Goal: Task Accomplishment & Management: Use online tool/utility

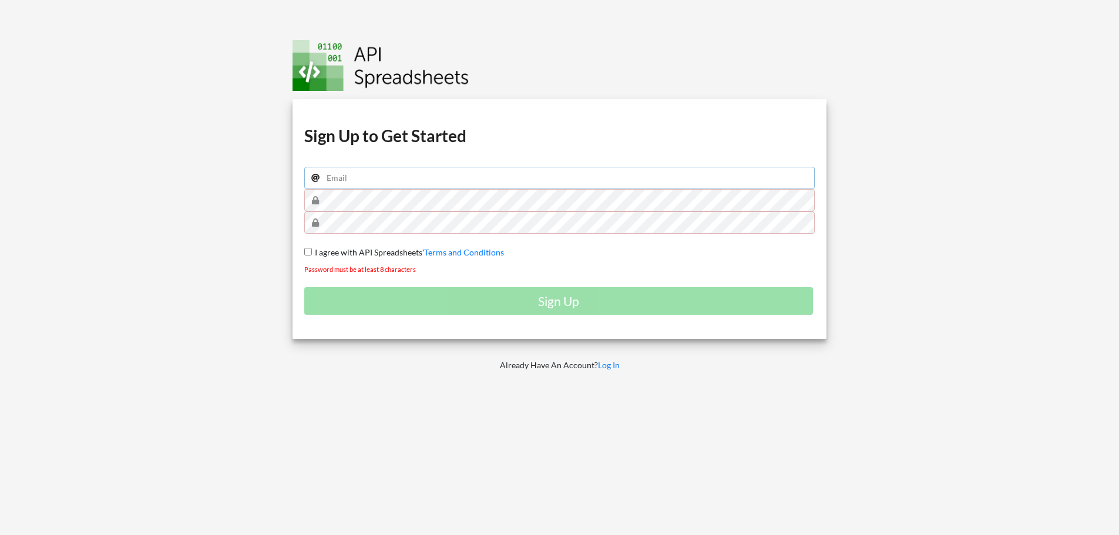
click at [395, 180] on input "email" at bounding box center [559, 178] width 511 height 22
type input "a999765343@gmail.com"
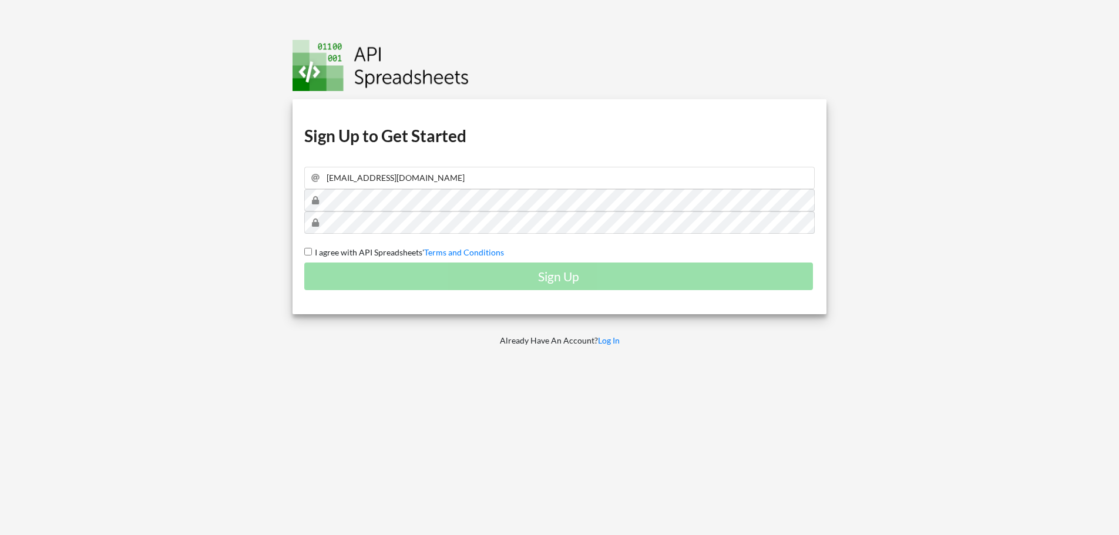
click at [321, 249] on span "I agree with API Spreadsheets'" at bounding box center [368, 252] width 112 height 10
click at [312, 249] on input "I agree with API Spreadsheets' Terms and Conditions" at bounding box center [308, 252] width 8 height 8
checkbox input "true"
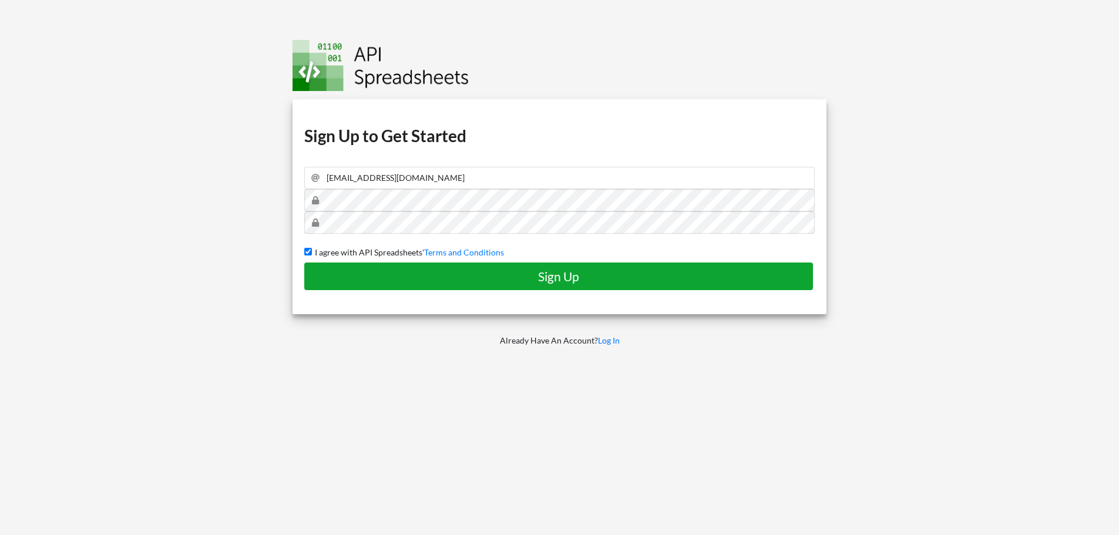
click at [417, 278] on h4 "Sign Up" at bounding box center [559, 276] width 484 height 15
checkbox input "false"
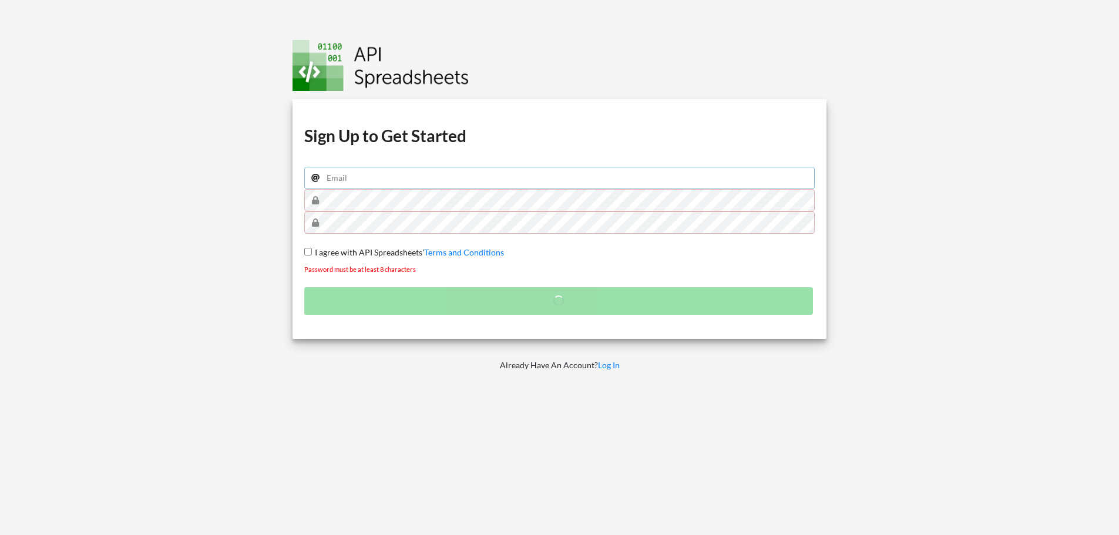
click at [395, 178] on input "email" at bounding box center [559, 178] width 511 height 22
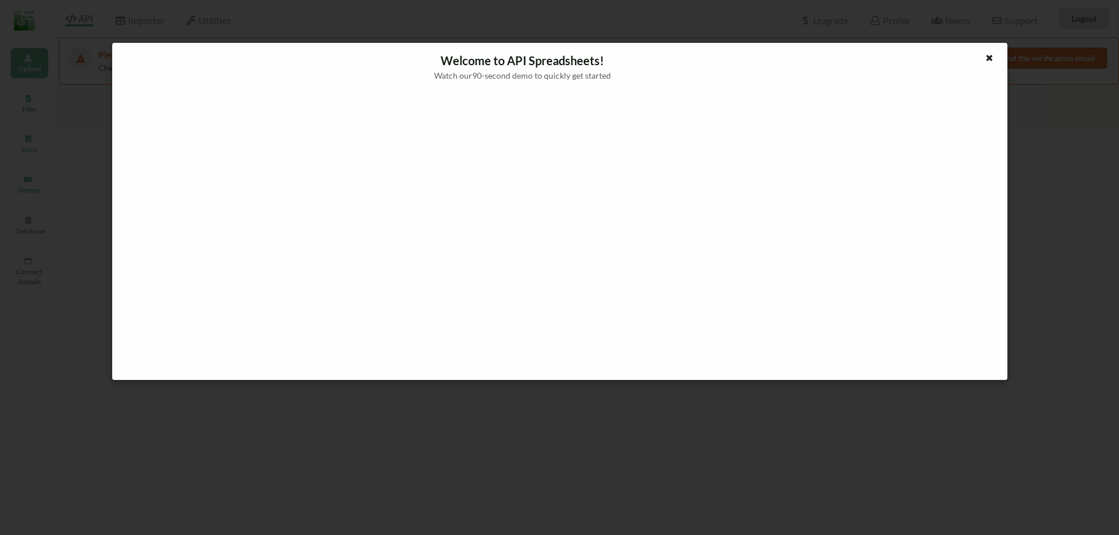
click at [992, 58] on icon at bounding box center [989, 56] width 10 height 8
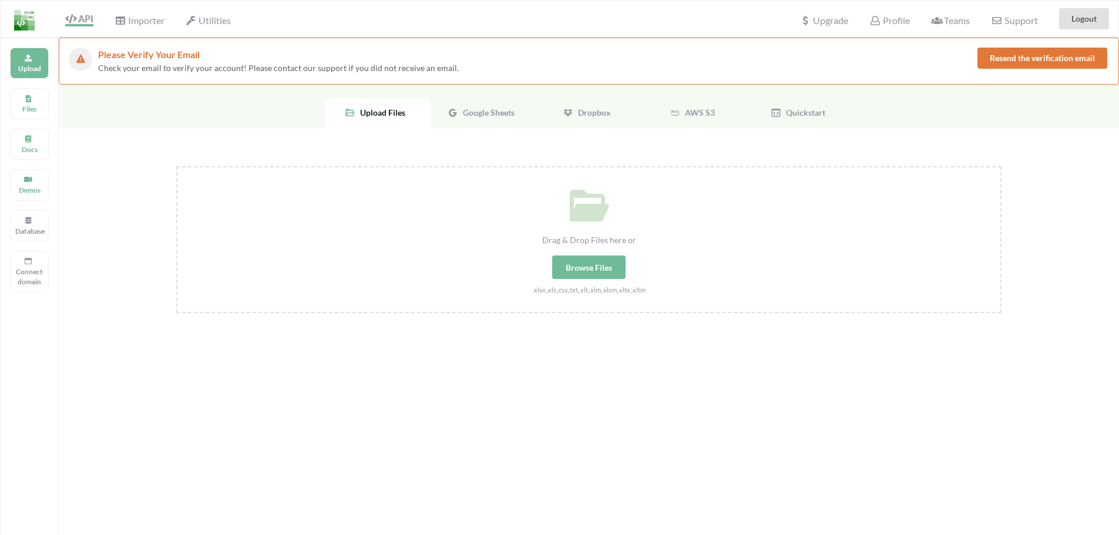
click at [474, 107] on span "Google Sheets" at bounding box center [486, 112] width 56 height 10
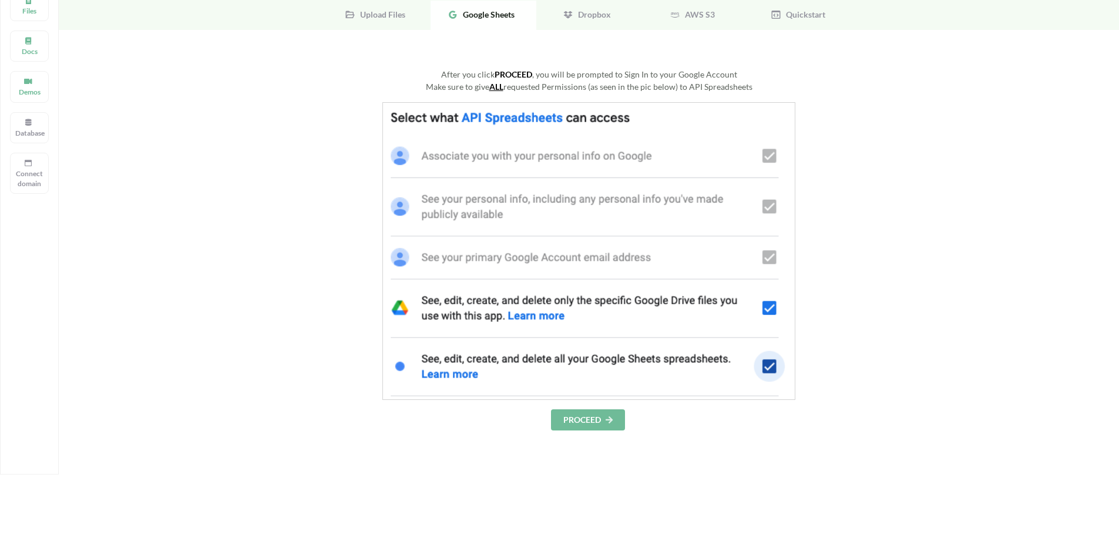
scroll to position [117, 0]
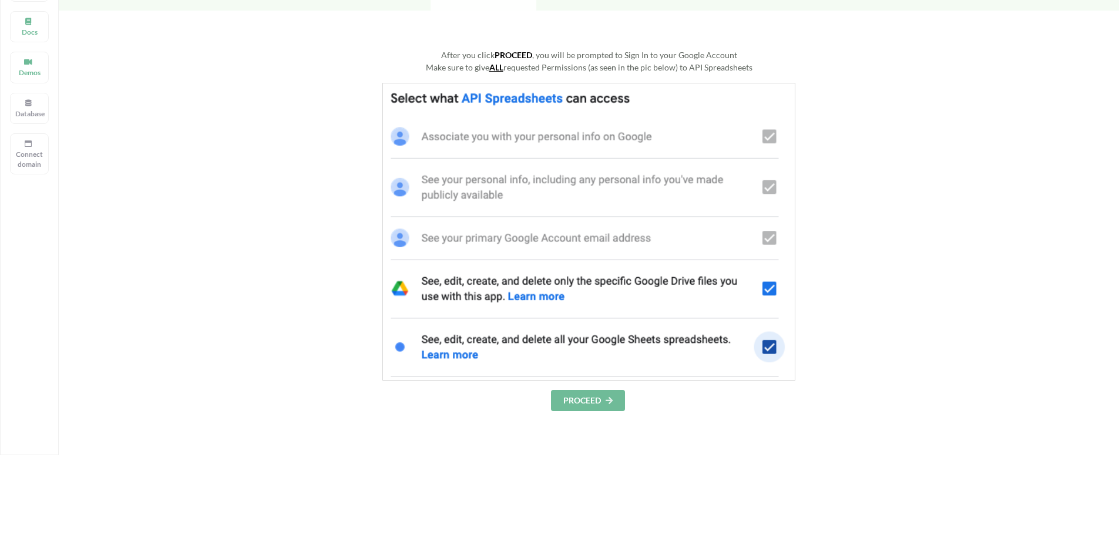
click at [597, 406] on button "PROCEED" at bounding box center [588, 400] width 74 height 21
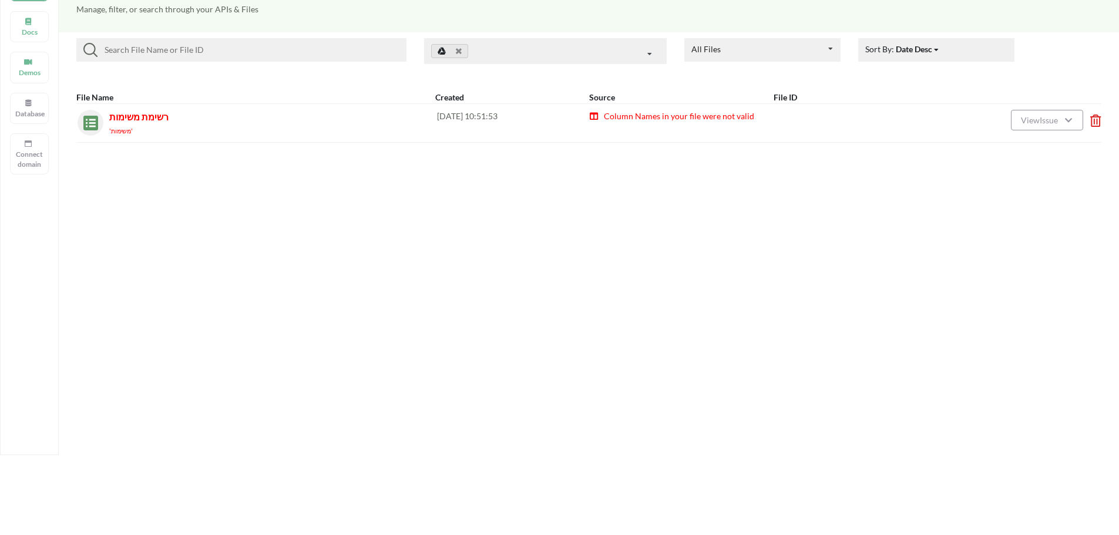
click at [316, 121] on div "רשימת משימות 'משימות'" at bounding box center [273, 123] width 328 height 26
click at [645, 113] on span "Column Names in your file were not valid" at bounding box center [679, 116] width 152 height 10
click at [645, 118] on span "Column Names in your file were not valid" at bounding box center [679, 116] width 152 height 10
click at [1072, 120] on icon at bounding box center [1068, 119] width 10 height 8
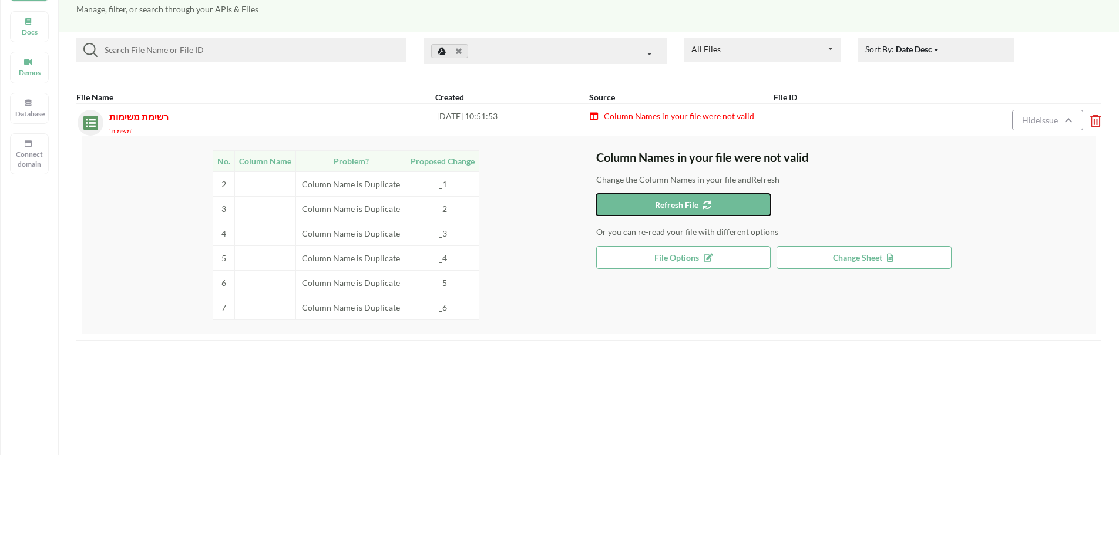
click at [689, 199] on button "Refresh File" at bounding box center [683, 205] width 175 height 22
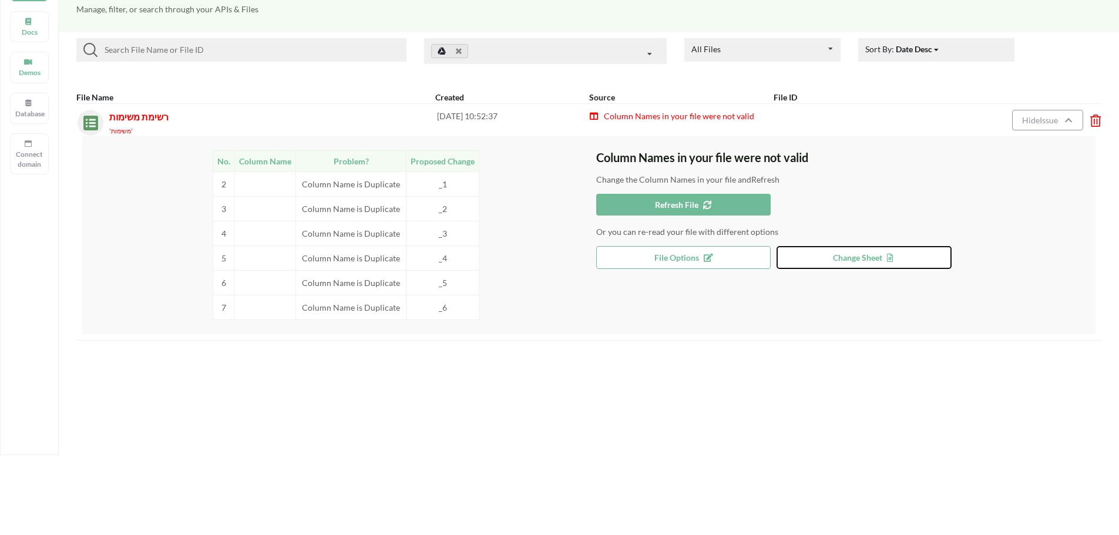
click at [833, 257] on span "Change Sheet" at bounding box center [864, 258] width 63 height 10
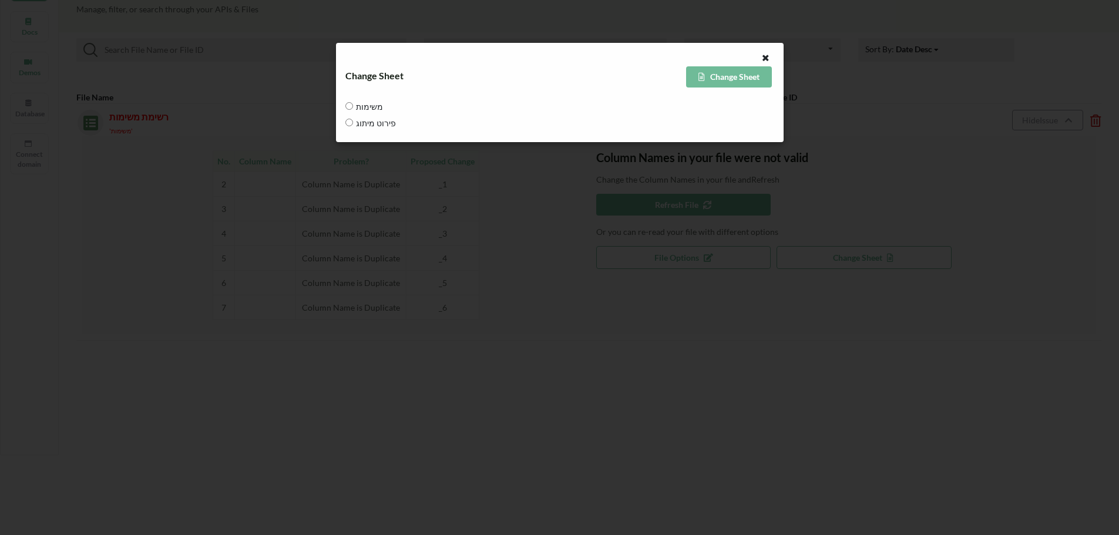
click at [355, 109] on span "משימות" at bounding box center [368, 106] width 30 height 25
click at [353, 109] on input "משימות" at bounding box center [349, 106] width 8 height 8
radio input "true"
click at [745, 78] on button "Change Sheet" at bounding box center [729, 76] width 86 height 21
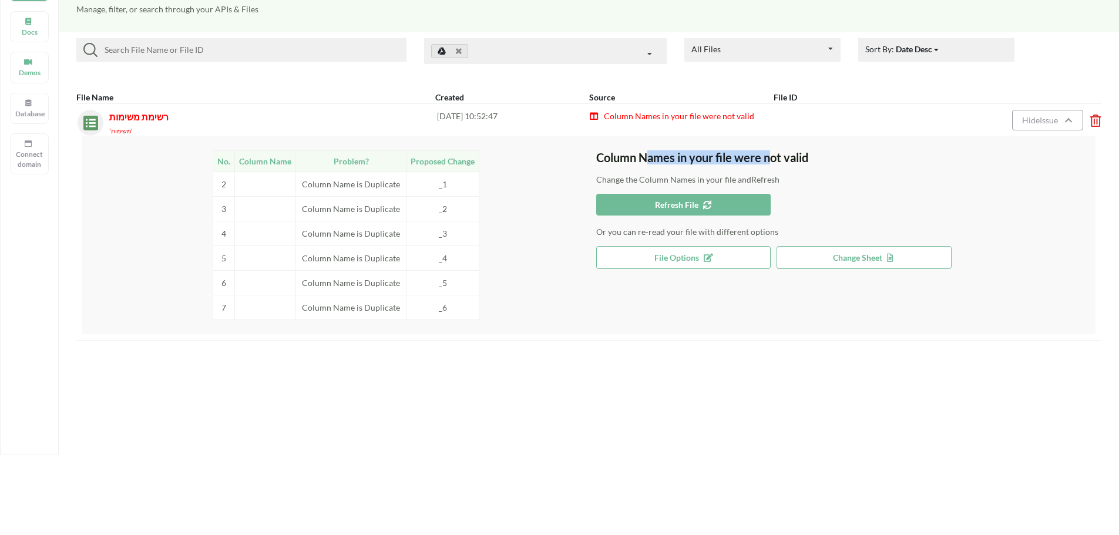
drag, startPoint x: 644, startPoint y: 154, endPoint x: 772, endPoint y: 154, distance: 128.6
click at [772, 154] on h3 "Column Names in your file were not valid" at bounding box center [846, 157] width 500 height 14
drag, startPoint x: 678, startPoint y: 161, endPoint x: 750, endPoint y: 164, distance: 71.7
click at [750, 164] on h3 "Column Names in your file were not valid" at bounding box center [846, 157] width 500 height 14
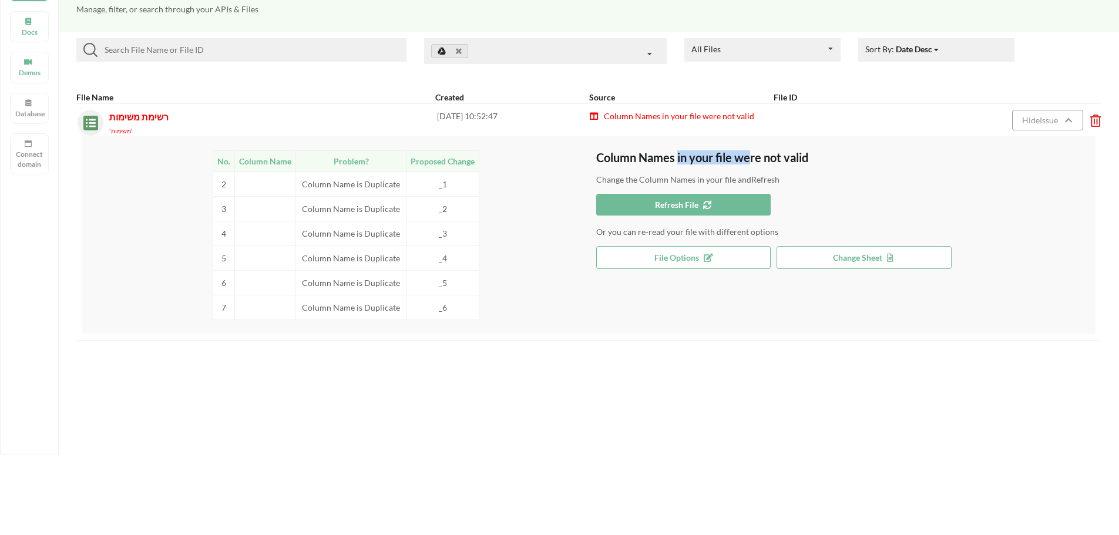
click at [750, 164] on h3 "Column Names in your file were not valid" at bounding box center [846, 157] width 500 height 14
drag, startPoint x: 622, startPoint y: 181, endPoint x: 737, endPoint y: 181, distance: 114.5
click at [737, 181] on p "Change the Column Names in your file and Refresh" at bounding box center [846, 180] width 500 height 12
drag, startPoint x: 610, startPoint y: 235, endPoint x: 696, endPoint y: 234, distance: 86.3
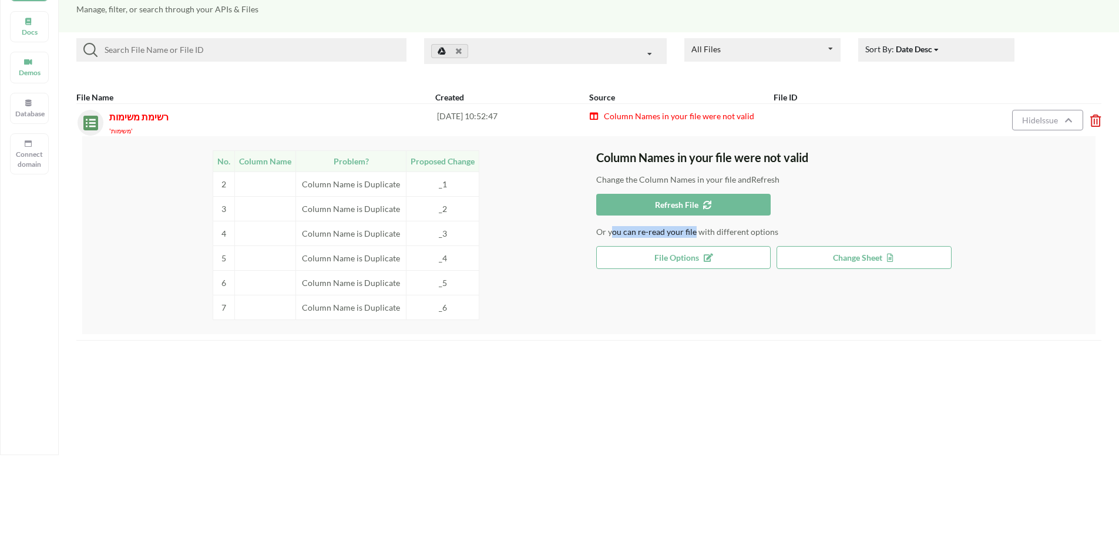
click at [696, 234] on p "Or you can re-read your file with different options" at bounding box center [846, 232] width 500 height 12
click at [694, 254] on span "File Options" at bounding box center [683, 258] width 58 height 10
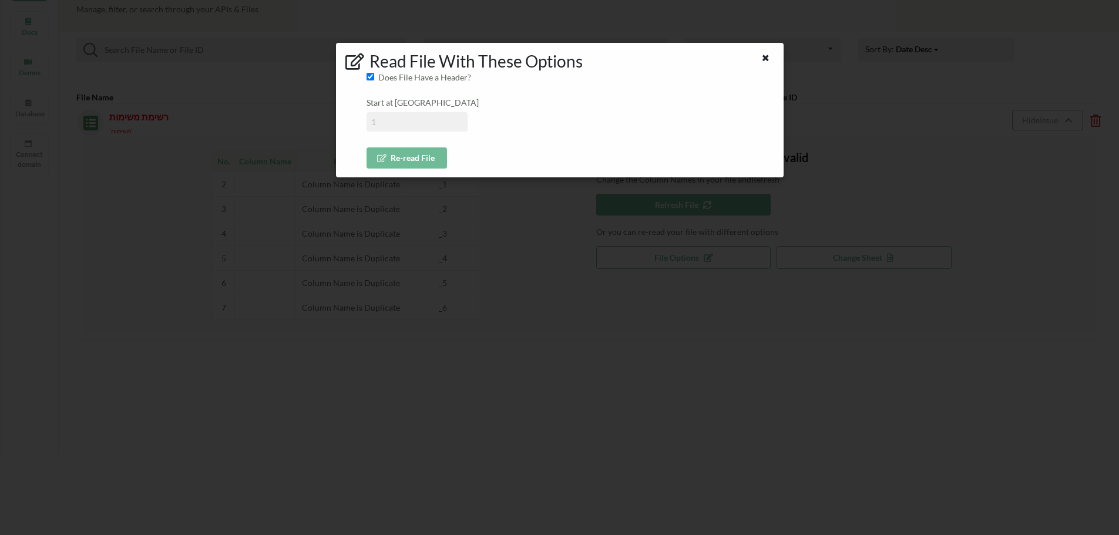
click at [396, 121] on input at bounding box center [416, 121] width 101 height 19
click at [395, 157] on button "Re-read File" at bounding box center [406, 157] width 80 height 21
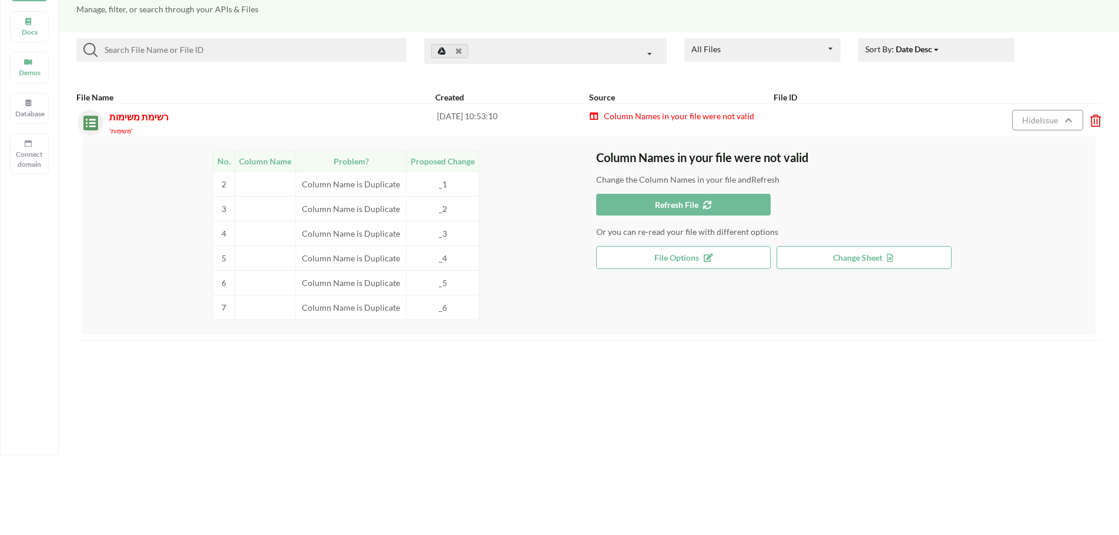
click at [125, 116] on span "רשימת משימות" at bounding box center [138, 116] width 59 height 11
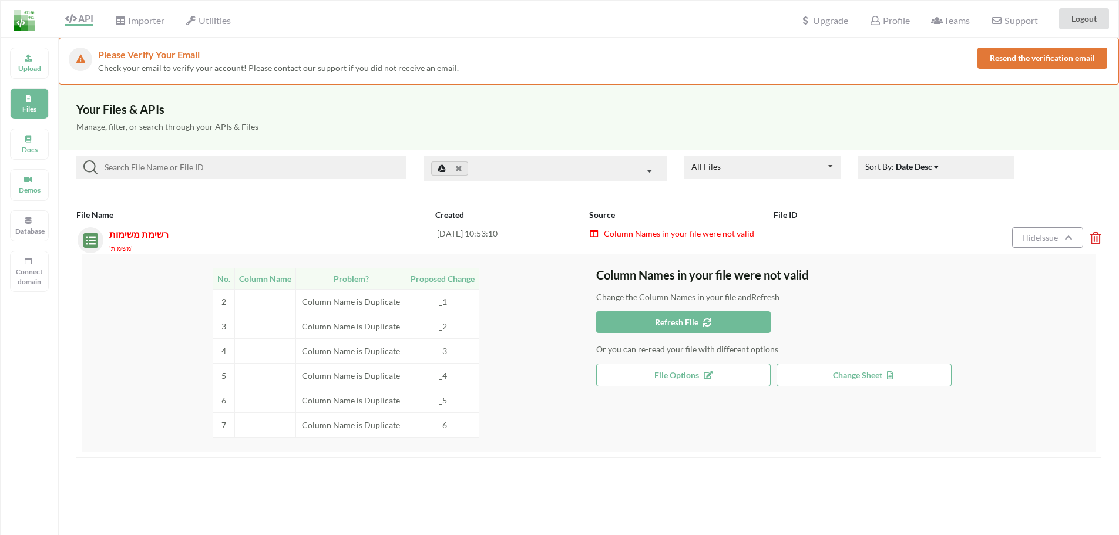
click at [31, 21] on img at bounding box center [24, 20] width 21 height 21
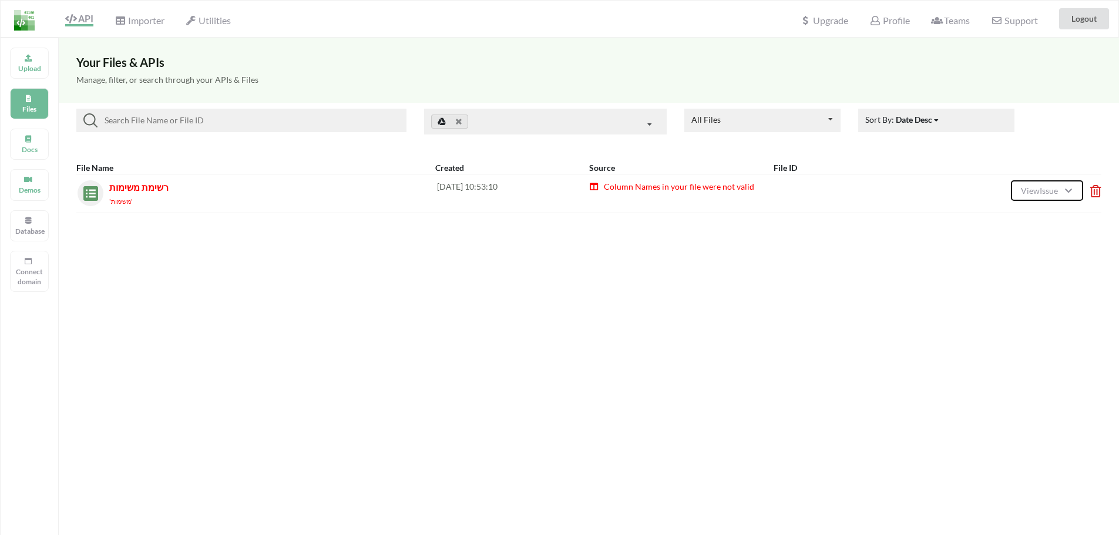
click at [1073, 190] on button "View Issue" at bounding box center [1047, 190] width 72 height 21
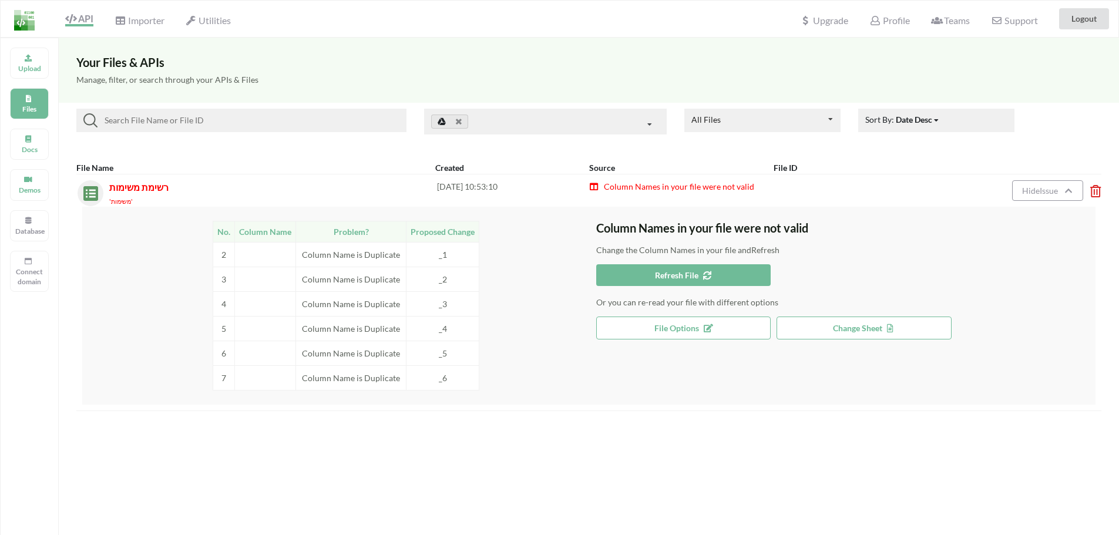
click at [358, 284] on td "Column Name is Duplicate" at bounding box center [351, 279] width 110 height 25
drag, startPoint x: 368, startPoint y: 281, endPoint x: 380, endPoint y: 280, distance: 12.3
click at [380, 280] on td "Column Name is Duplicate" at bounding box center [351, 279] width 110 height 25
click at [1093, 186] on icon at bounding box center [1092, 187] width 4 height 5
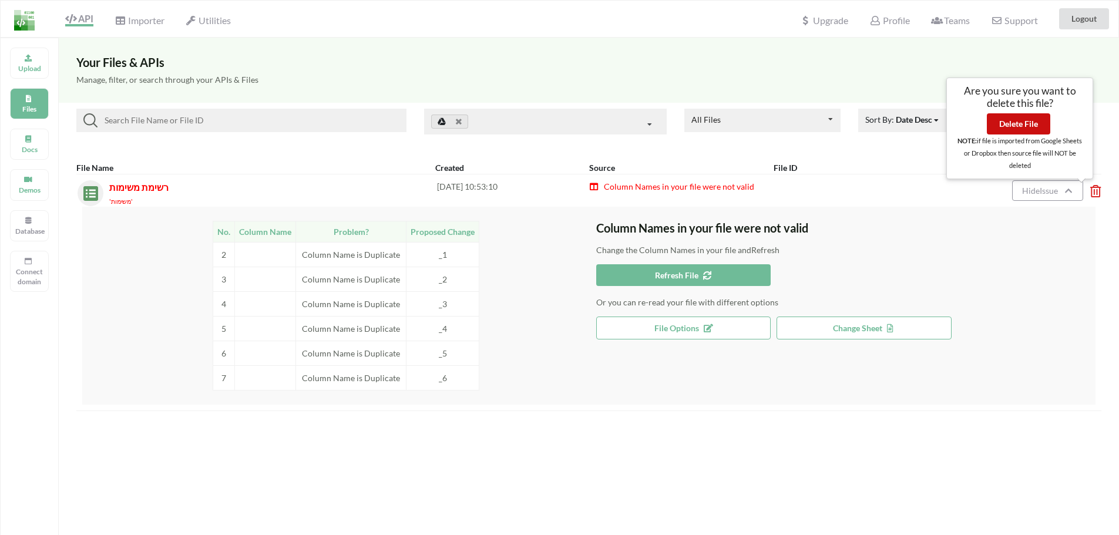
click at [1045, 122] on button "Delete File" at bounding box center [1018, 123] width 63 height 21
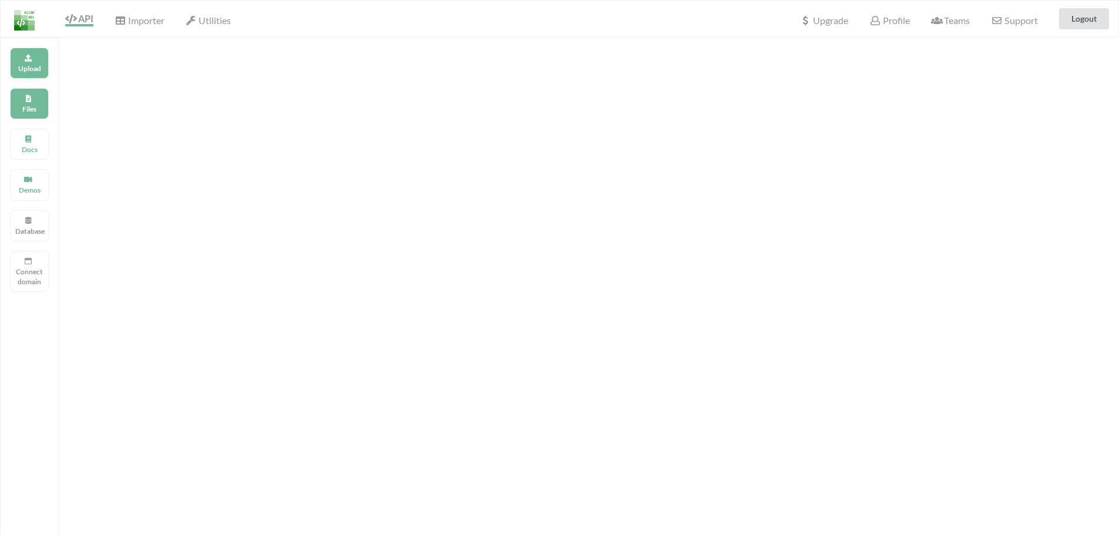
click at [30, 58] on icon at bounding box center [28, 56] width 8 height 7
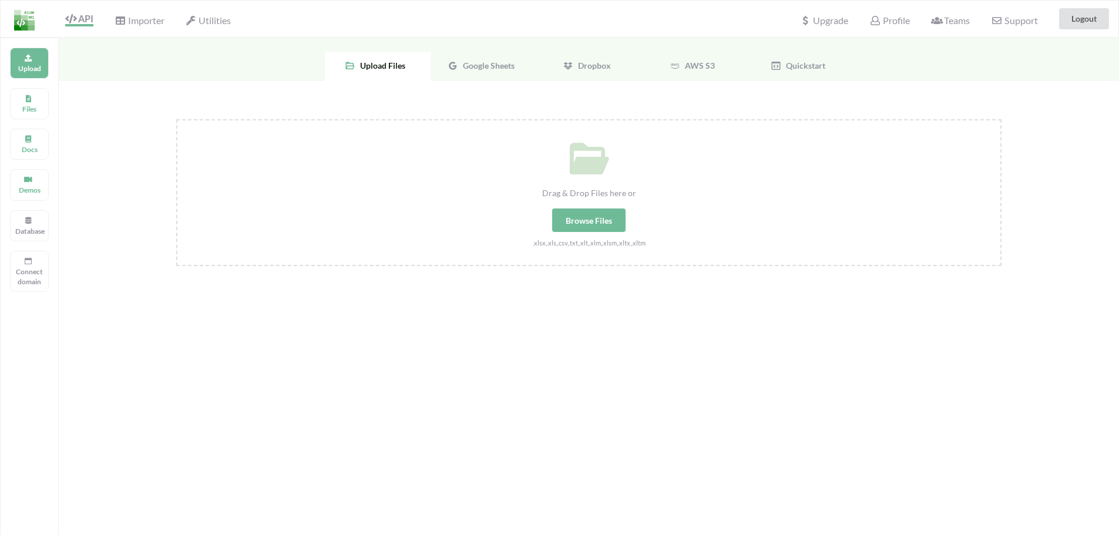
click at [466, 65] on span "Google Sheets" at bounding box center [486, 65] width 56 height 10
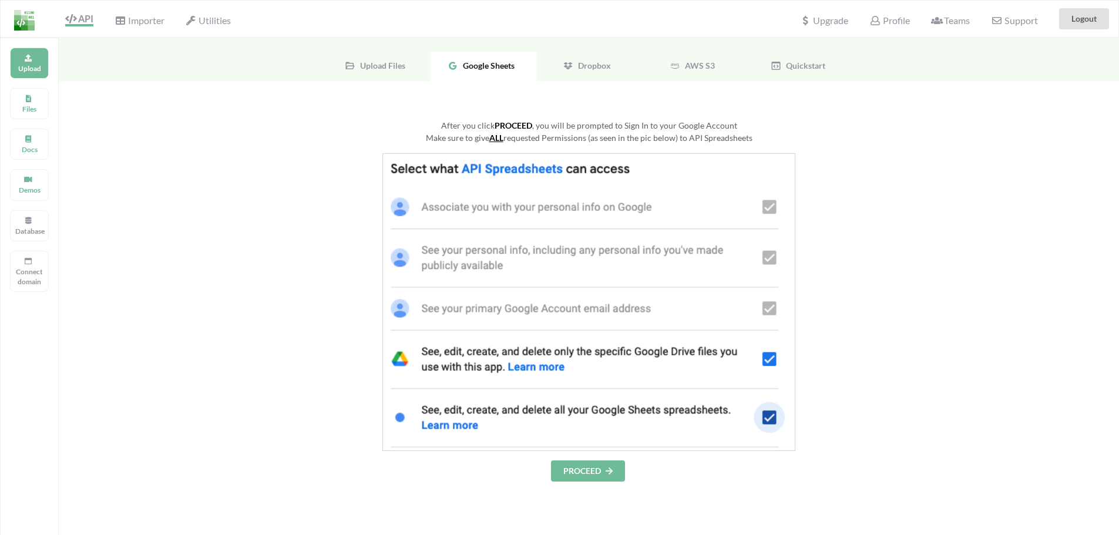
click at [581, 472] on button "PROCEED" at bounding box center [588, 470] width 74 height 21
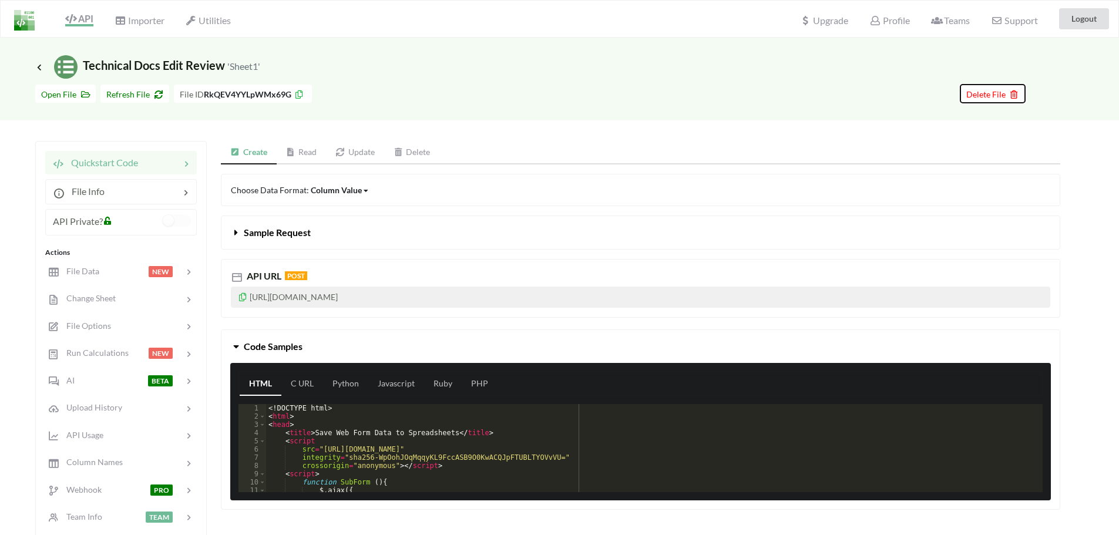
click at [995, 96] on span "Delete File" at bounding box center [992, 94] width 53 height 10
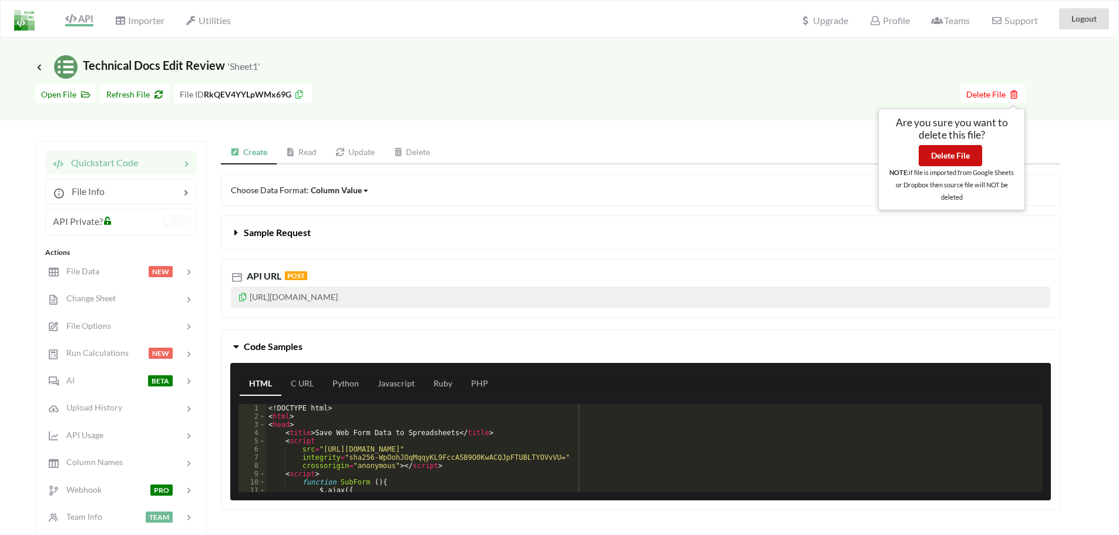
click at [950, 163] on button "Delete File" at bounding box center [949, 155] width 63 height 21
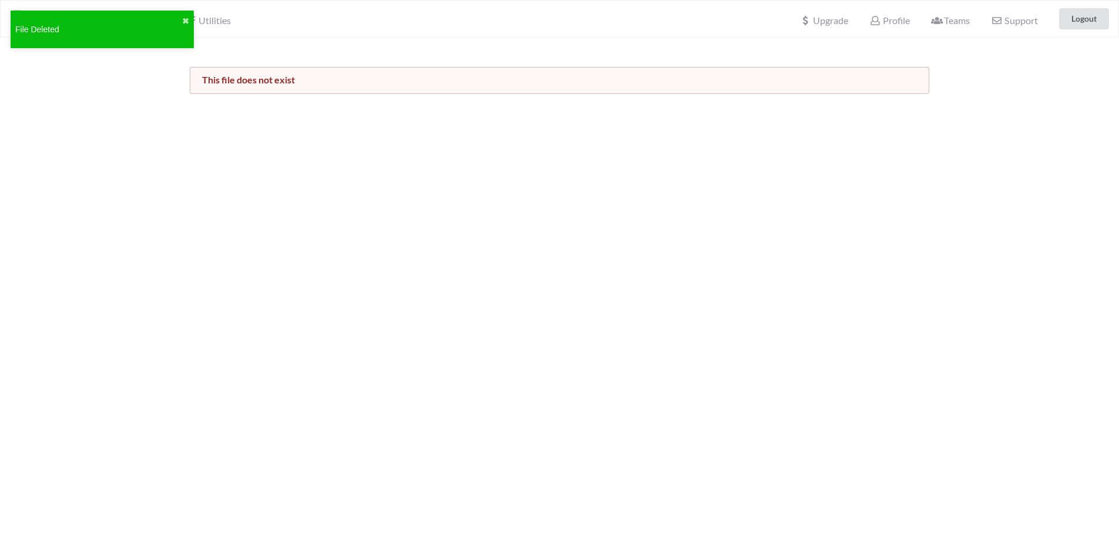
click at [189, 21] on div "File Deleted ✖" at bounding box center [102, 30] width 183 height 38
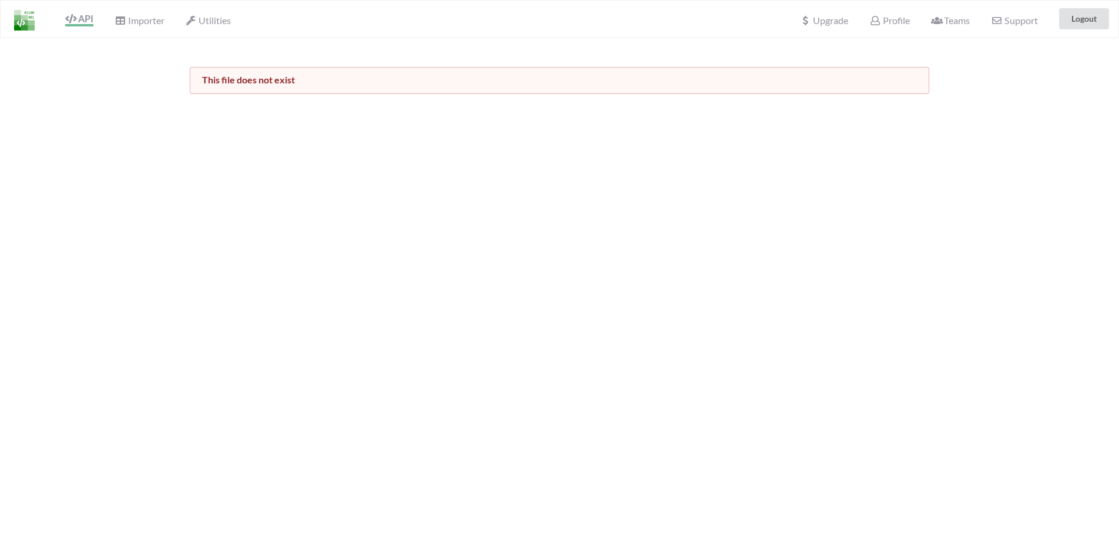
click at [21, 16] on img at bounding box center [24, 20] width 21 height 21
click at [139, 23] on span "Importer" at bounding box center [139, 22] width 49 height 14
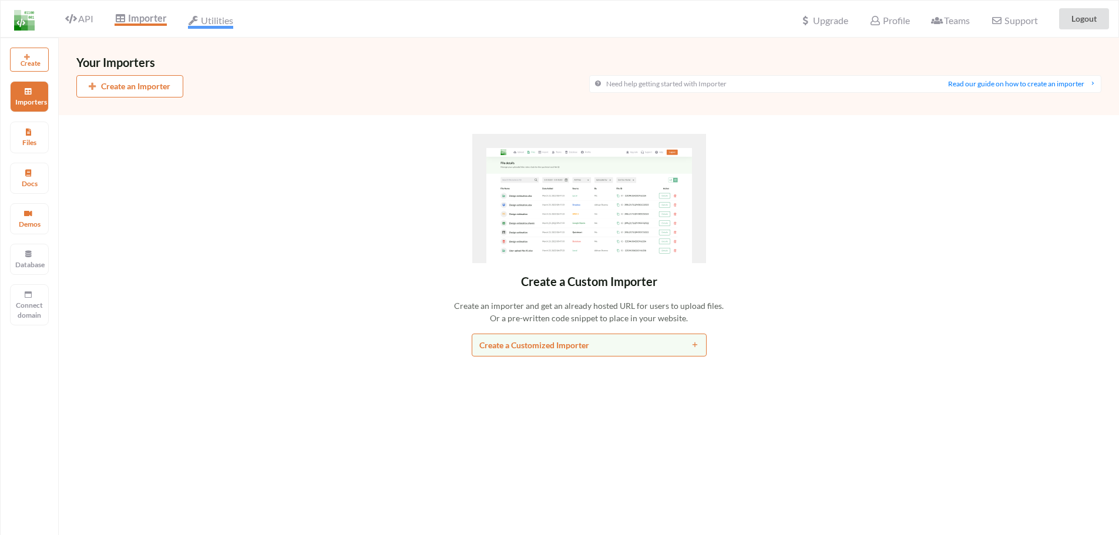
click at [214, 23] on span "Utilities" at bounding box center [210, 22] width 45 height 14
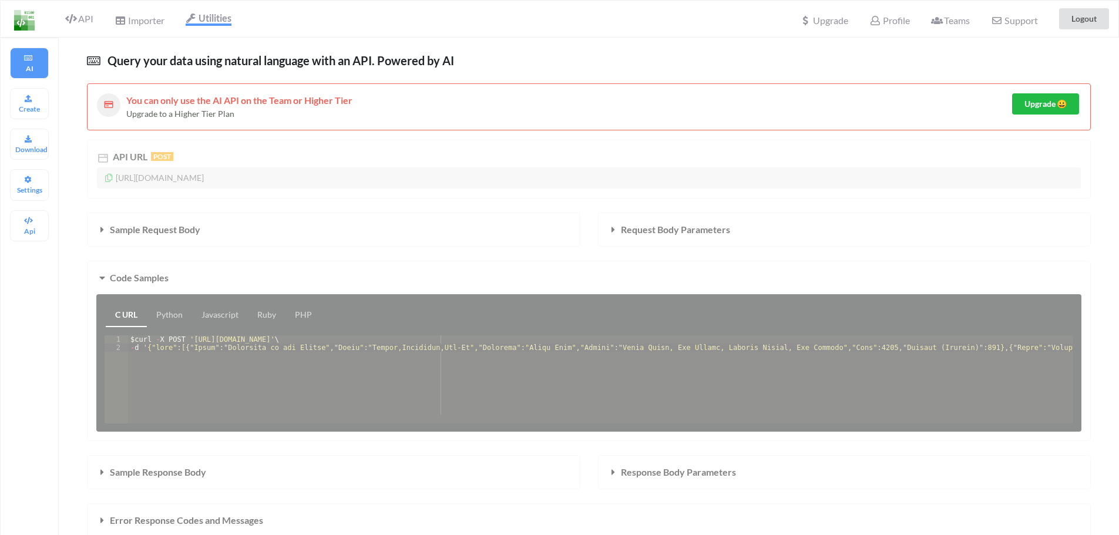
click at [63, 18] on span "API" at bounding box center [75, 18] width 38 height 9
click at [82, 18] on span "API" at bounding box center [79, 20] width 28 height 14
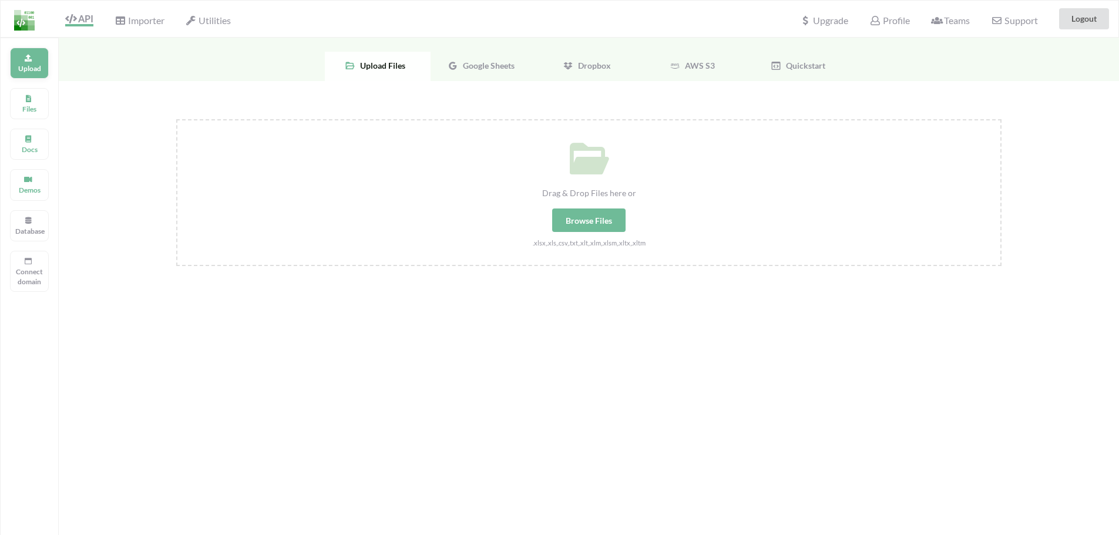
click at [33, 53] on div "Upload" at bounding box center [29, 63] width 39 height 31
click at [500, 63] on span "Google Sheets" at bounding box center [486, 65] width 56 height 10
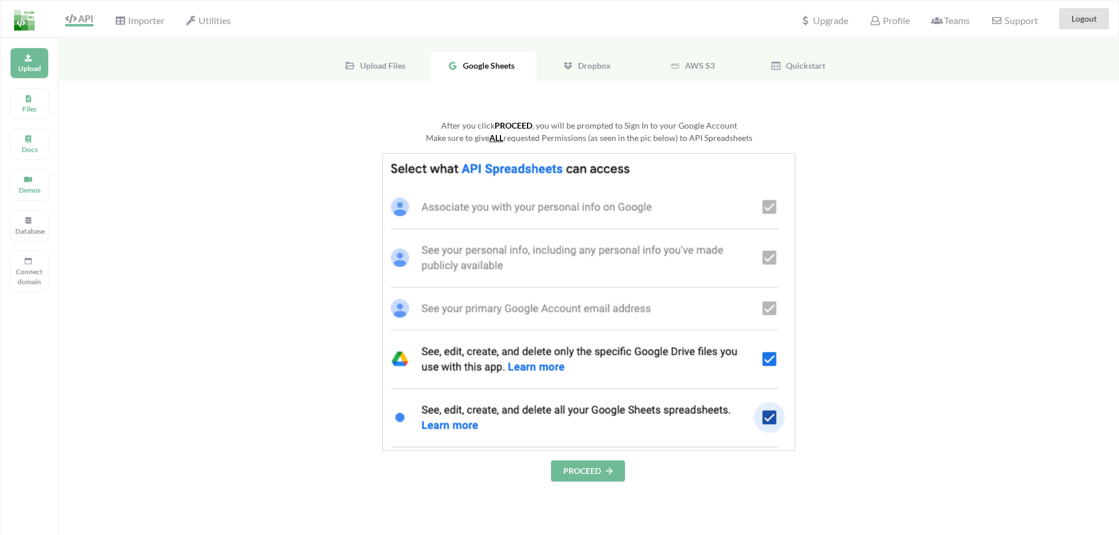
click at [585, 474] on button "PROCEED" at bounding box center [588, 470] width 74 height 21
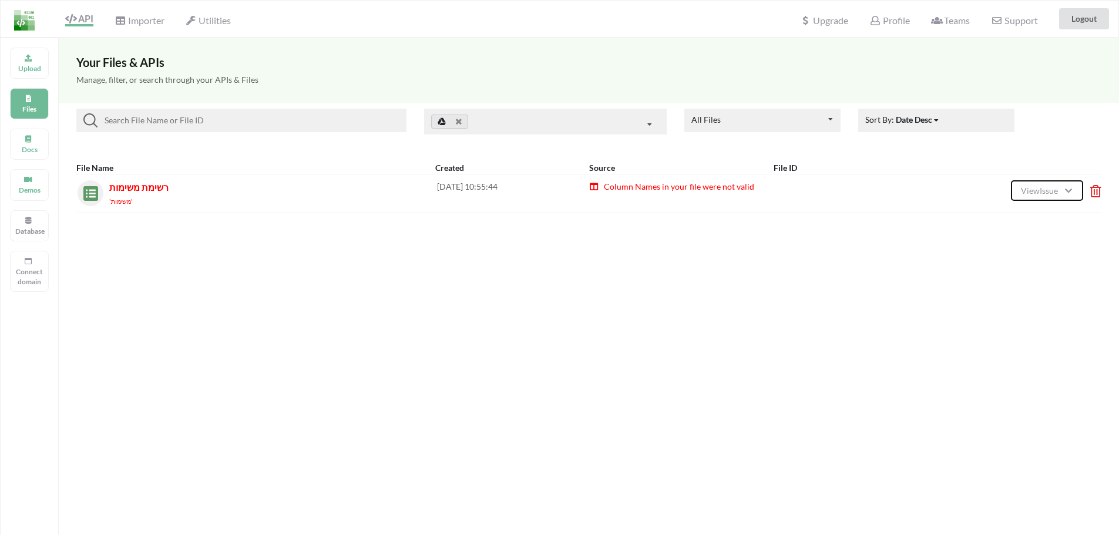
click at [1068, 185] on icon at bounding box center [1068, 189] width 10 height 8
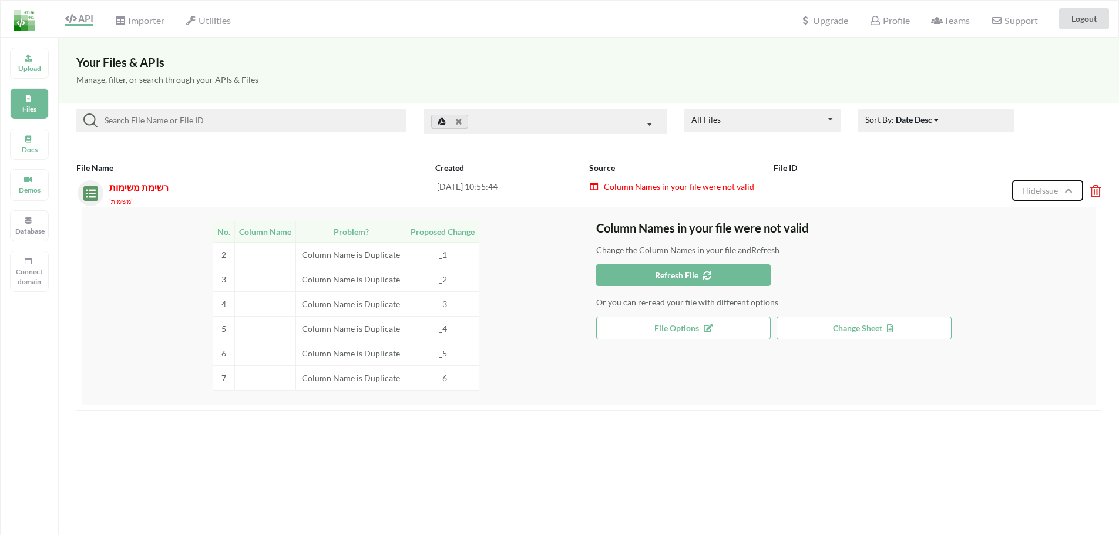
click at [1068, 185] on icon at bounding box center [1068, 189] width 10 height 8
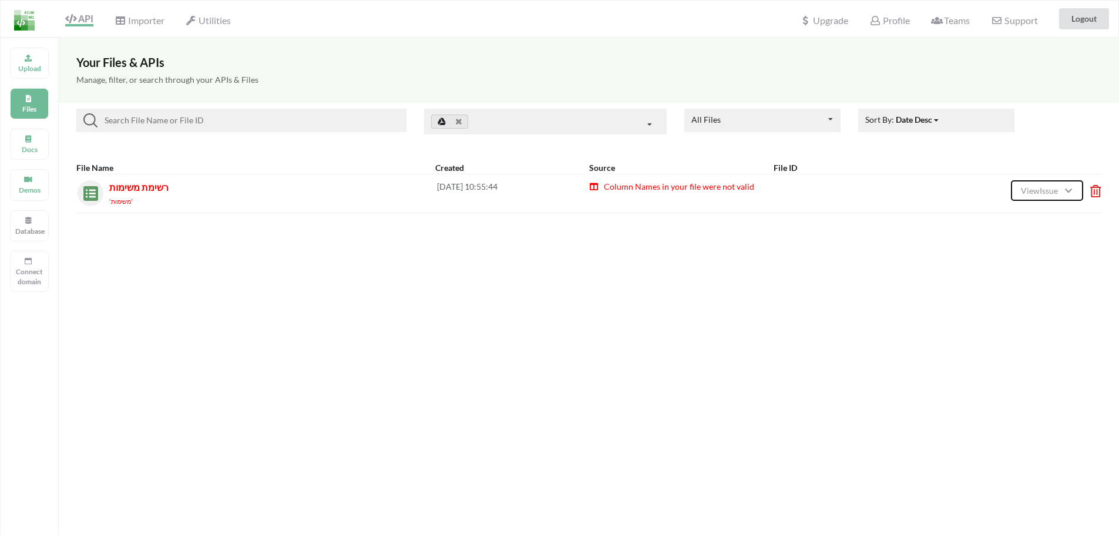
click at [1068, 185] on icon at bounding box center [1068, 189] width 10 height 8
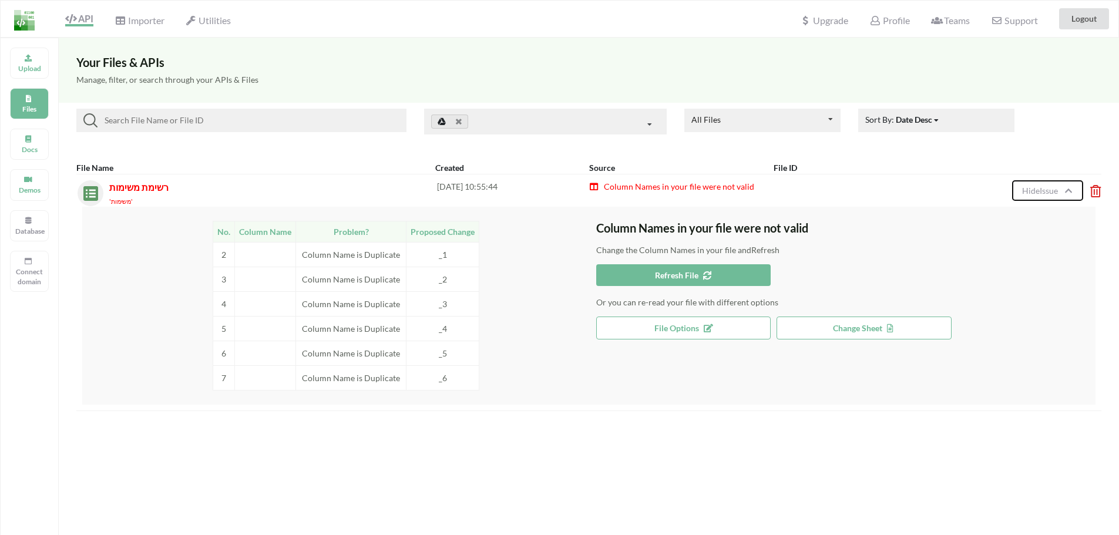
click at [1068, 185] on icon at bounding box center [1068, 189] width 10 height 8
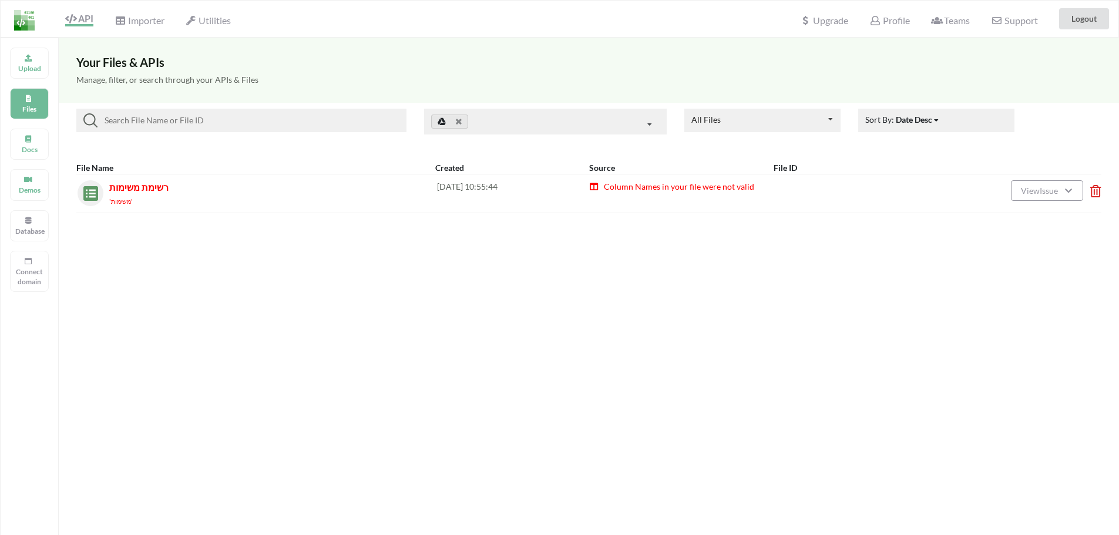
click at [1092, 190] on icon at bounding box center [1092, 187] width 4 height 5
click at [1031, 128] on button "Delete File" at bounding box center [1018, 123] width 63 height 21
